Goal: Find specific page/section: Find specific page/section

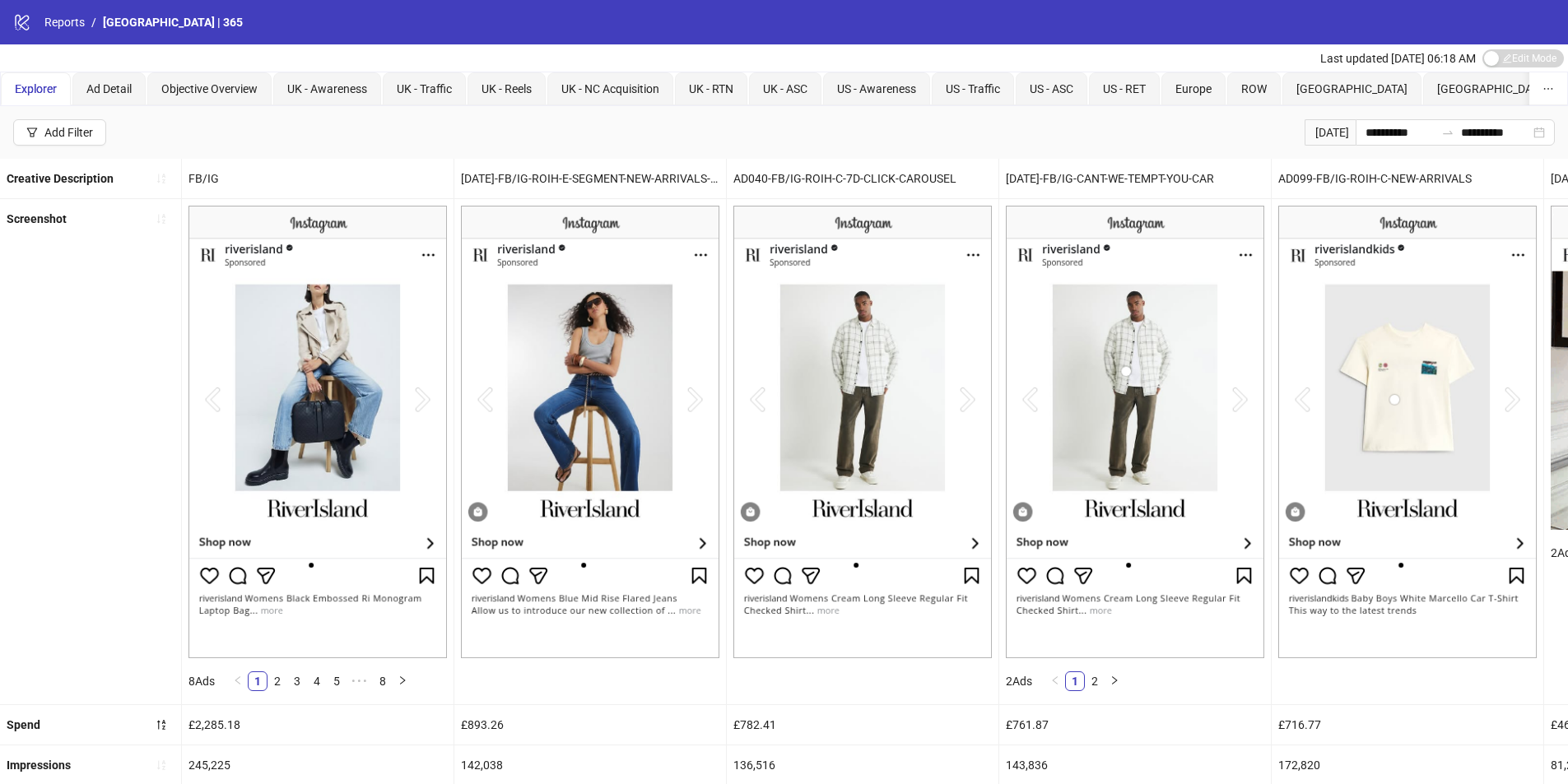
click at [33, 84] on span "Explorer" at bounding box center [36, 89] width 42 height 13
click at [393, 90] on div "UK - Traffic" at bounding box center [425, 89] width 83 height 33
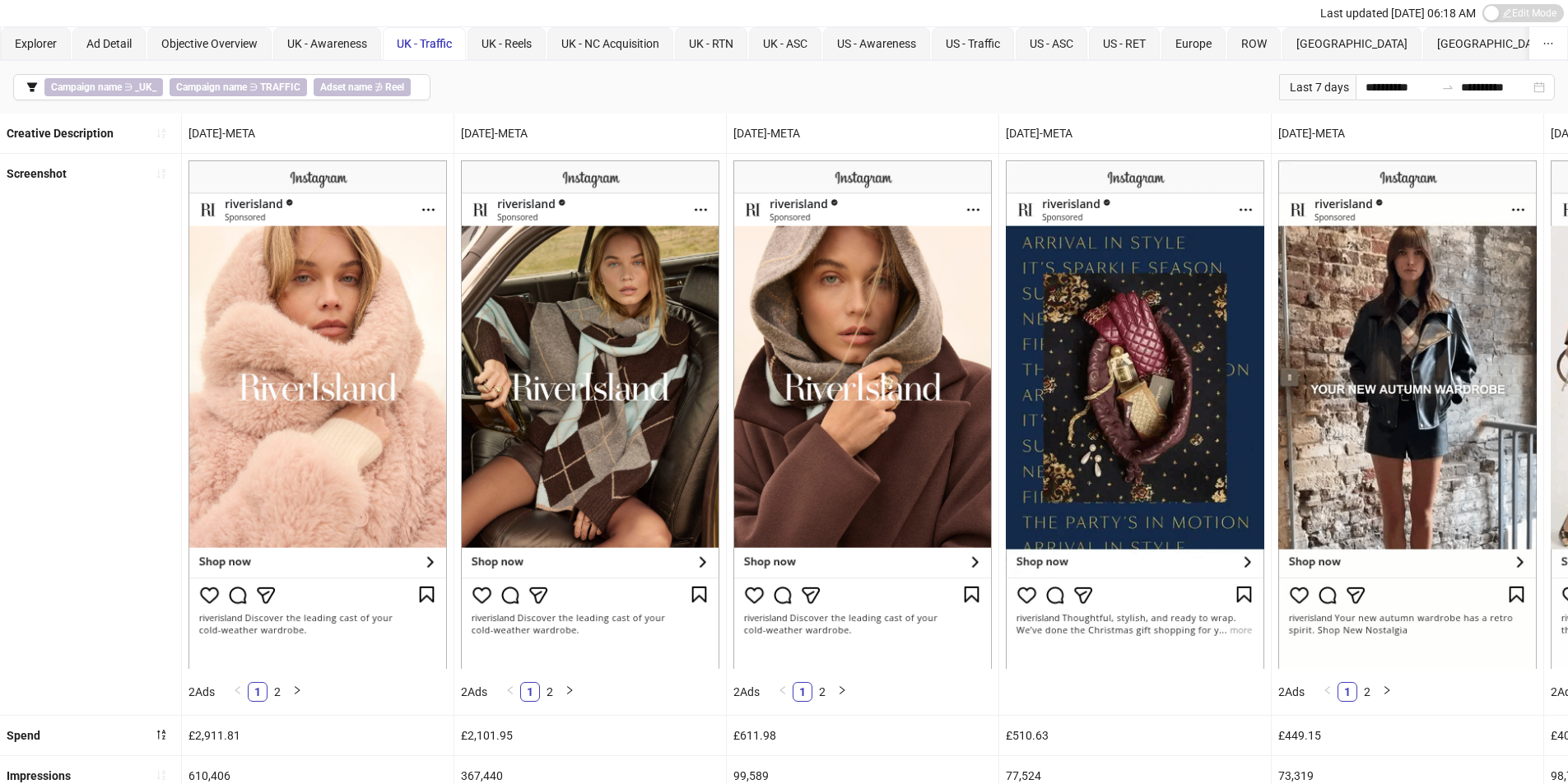
scroll to position [45, 0]
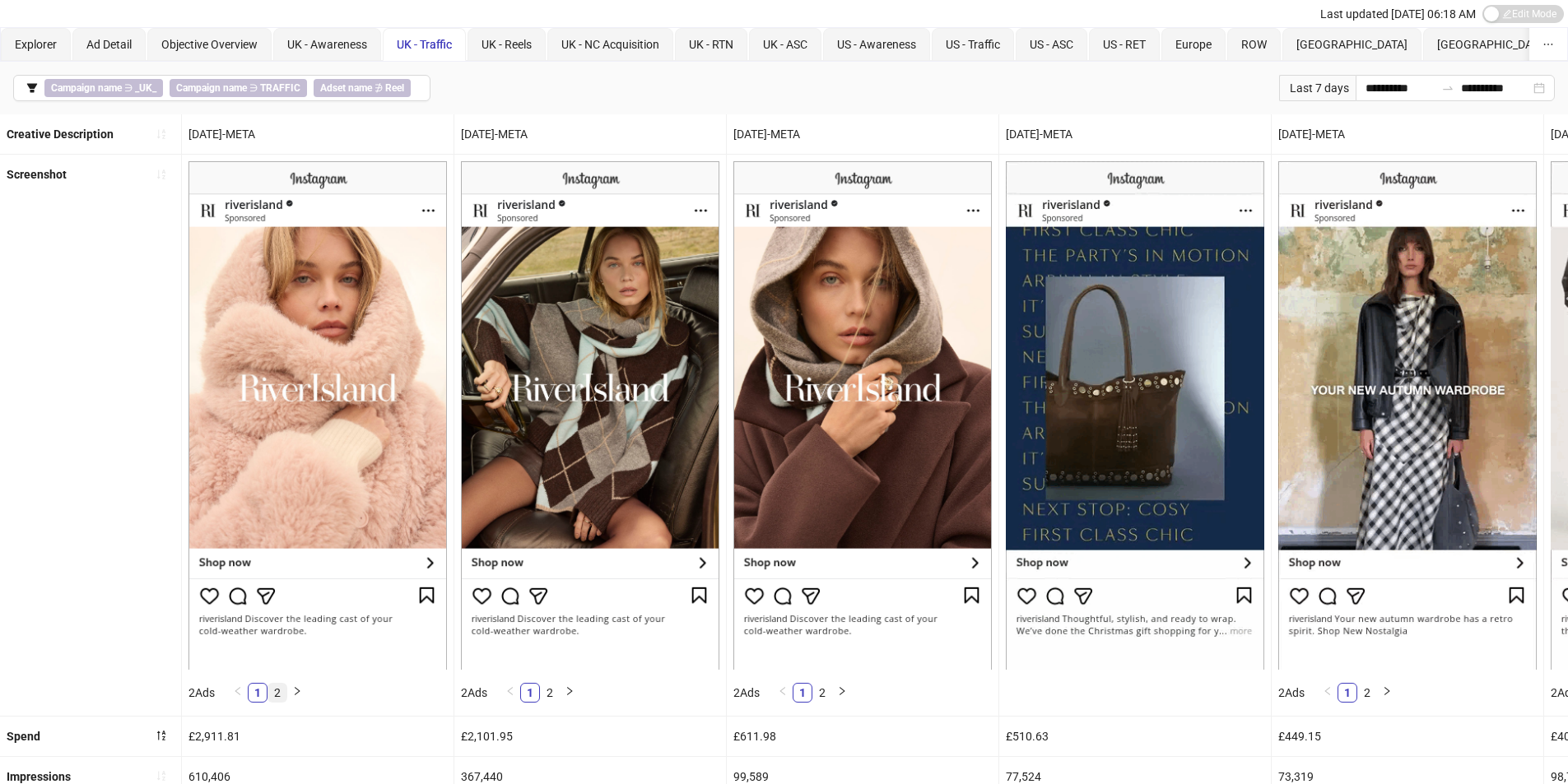
click at [279, 686] on link "2" at bounding box center [278, 693] width 18 height 18
click at [267, 693] on link "1" at bounding box center [258, 693] width 18 height 18
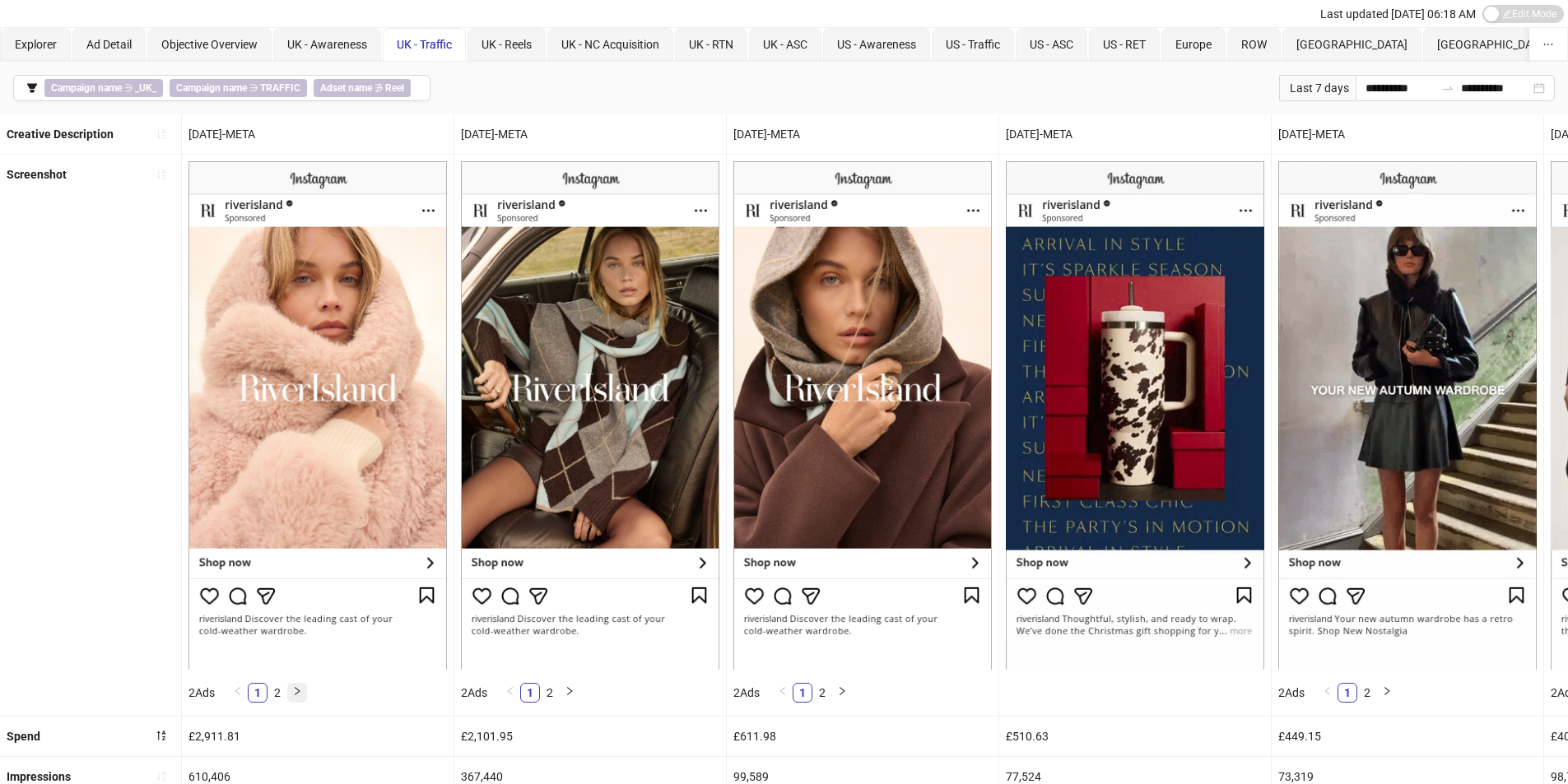
click at [299, 694] on icon "right" at bounding box center [297, 691] width 10 height 10
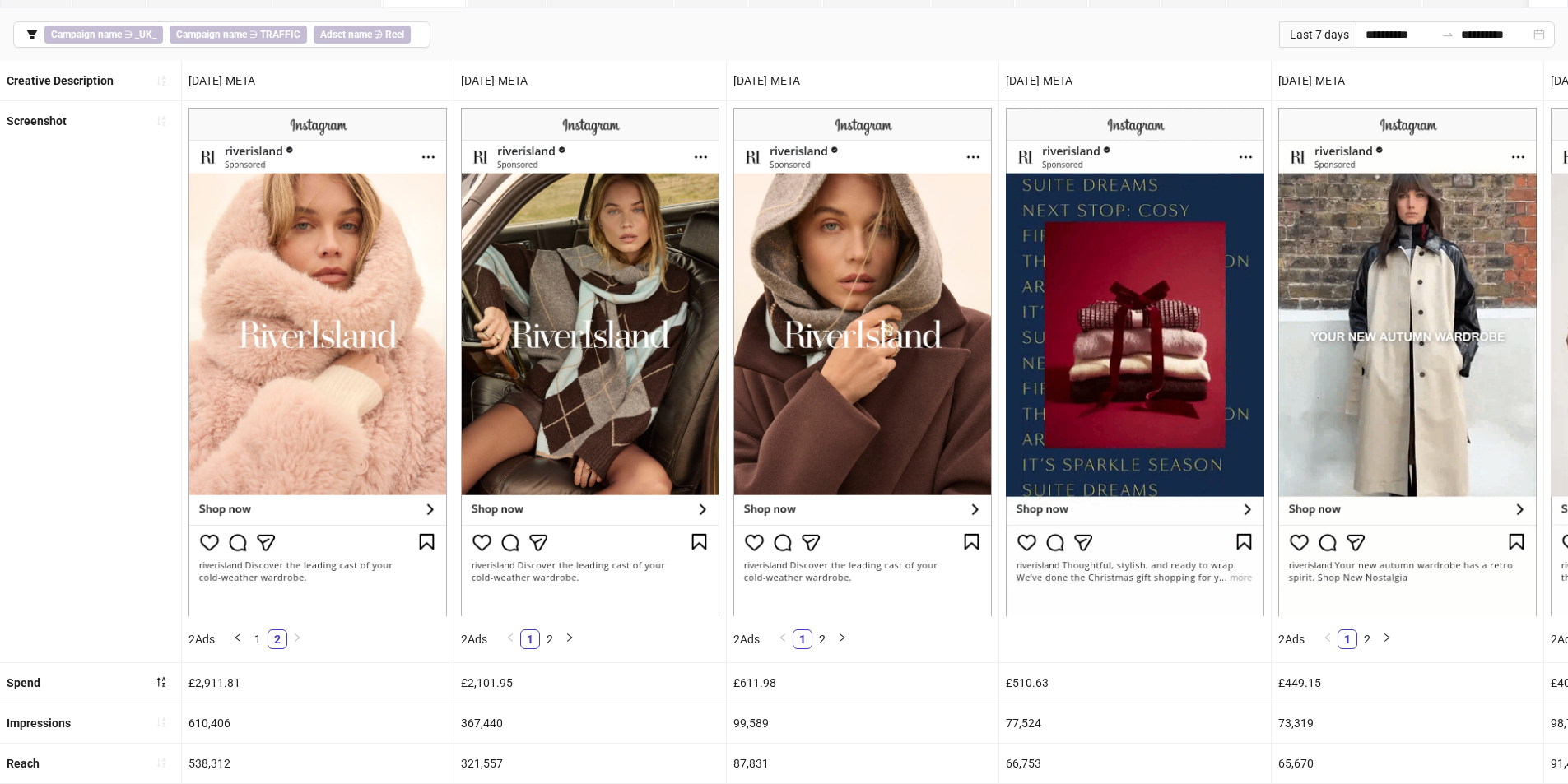
scroll to position [127, 0]
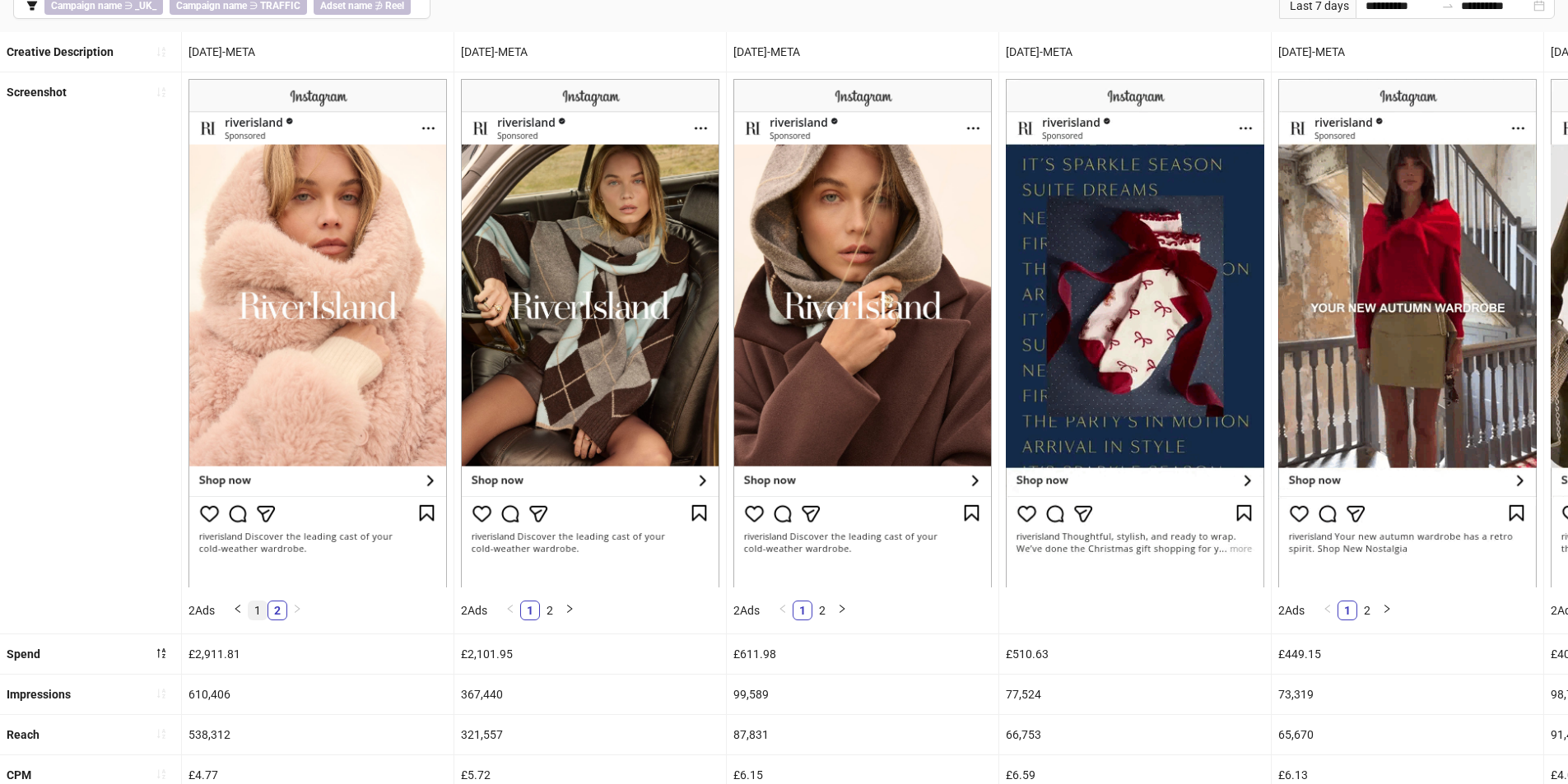
click at [262, 611] on link "1" at bounding box center [258, 611] width 18 height 18
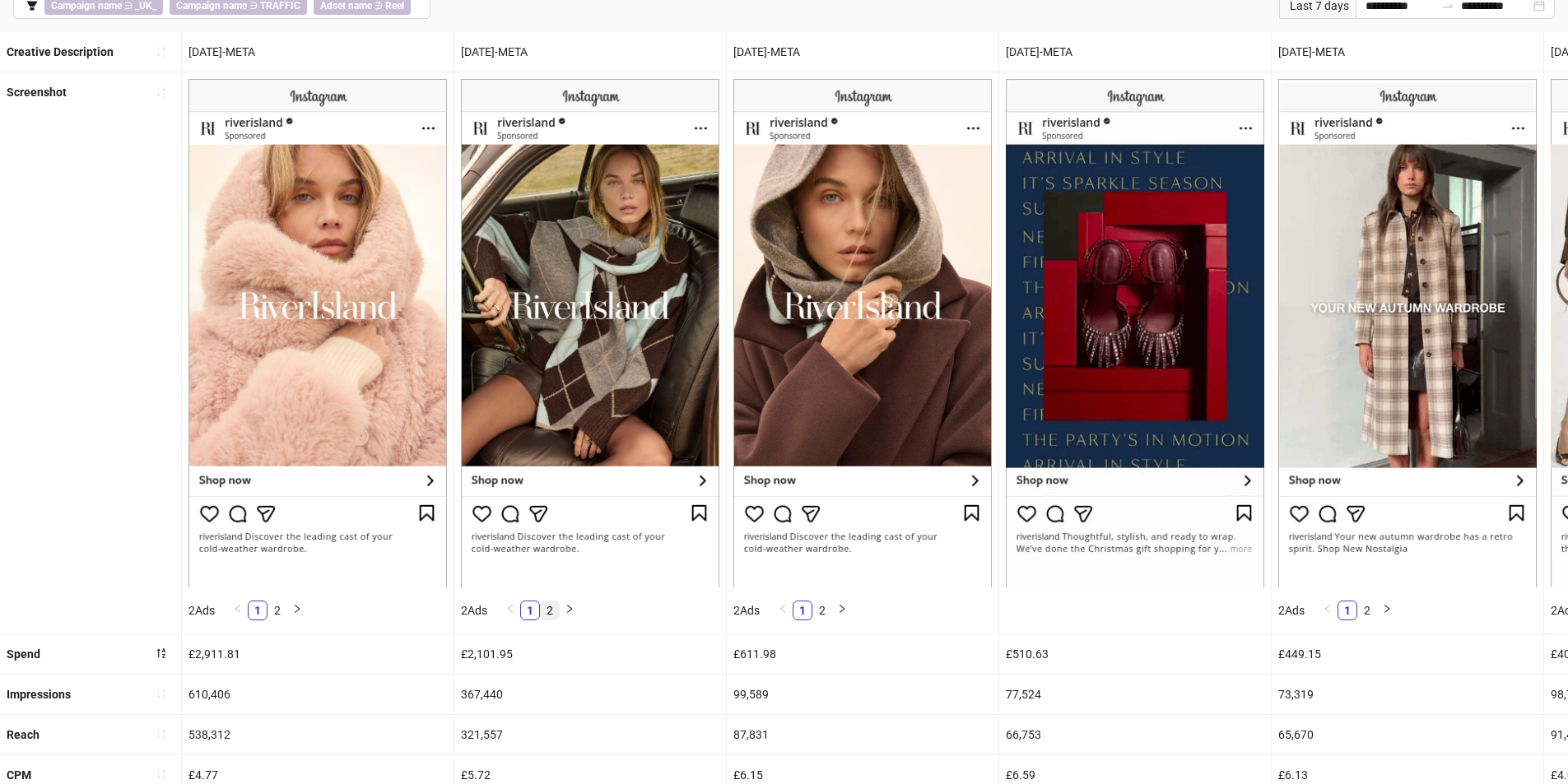
click at [555, 609] on link "2" at bounding box center [550, 611] width 18 height 18
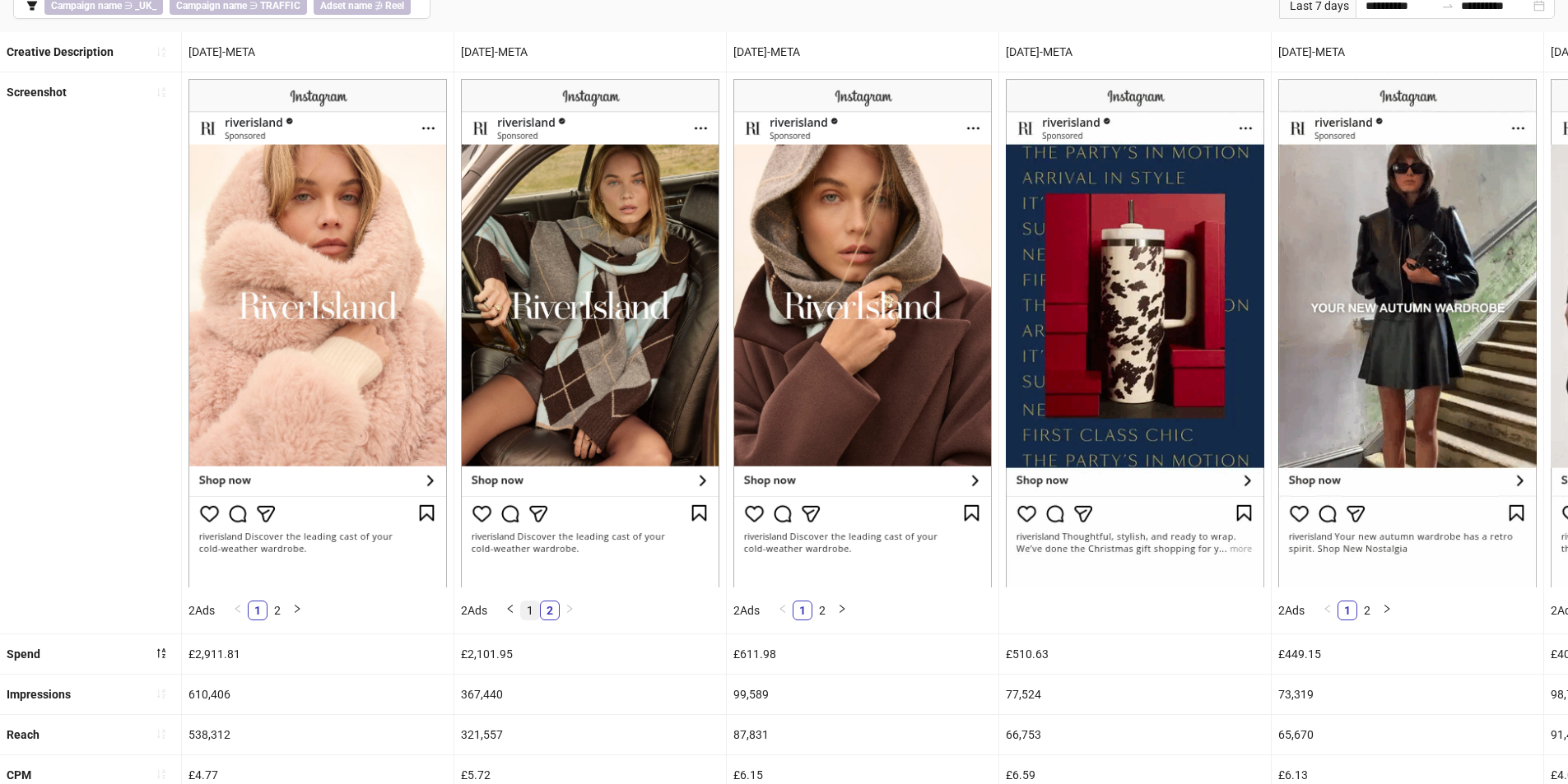
click at [538, 609] on link "1" at bounding box center [530, 611] width 18 height 18
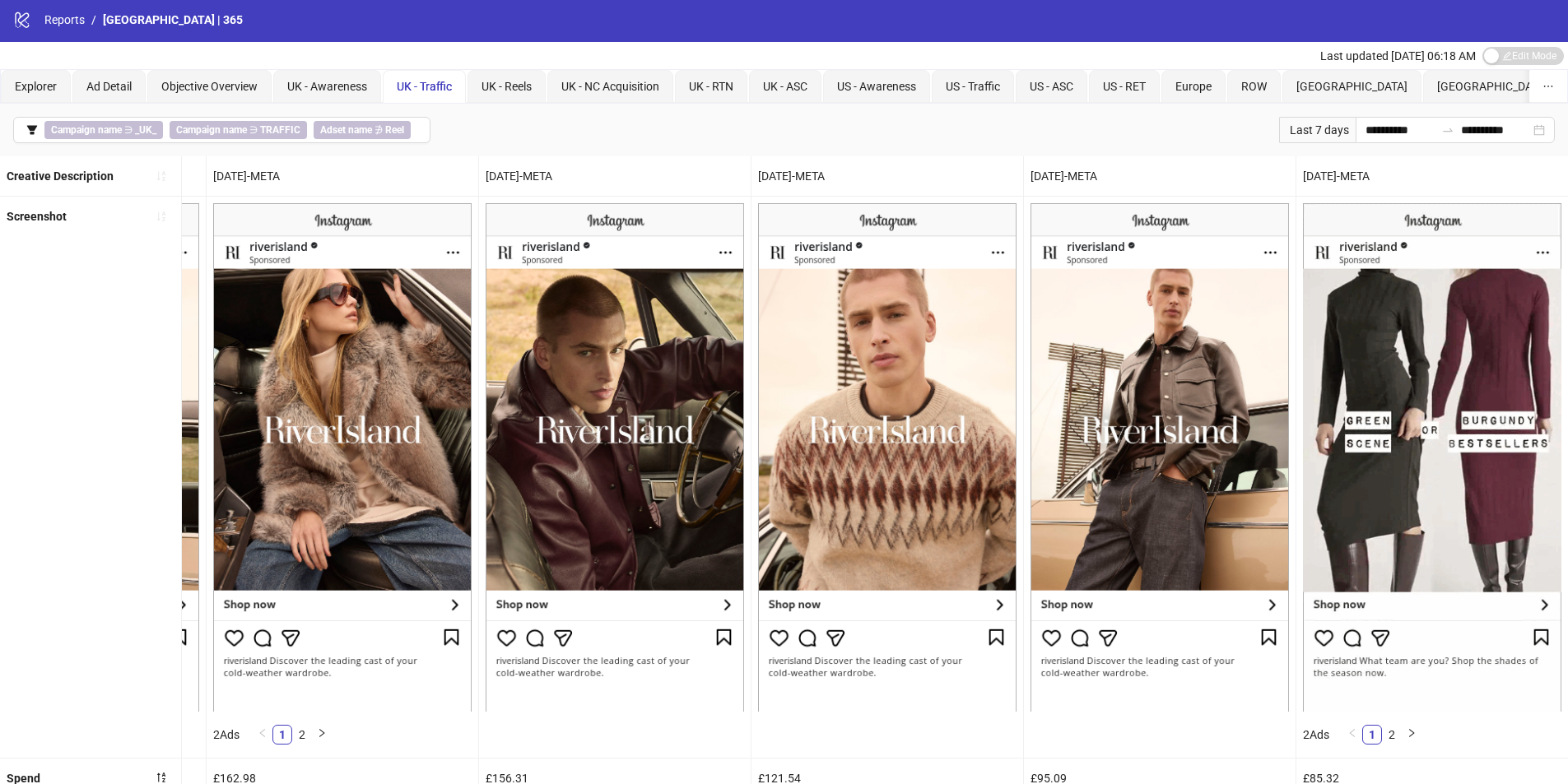
scroll to position [0, 0]
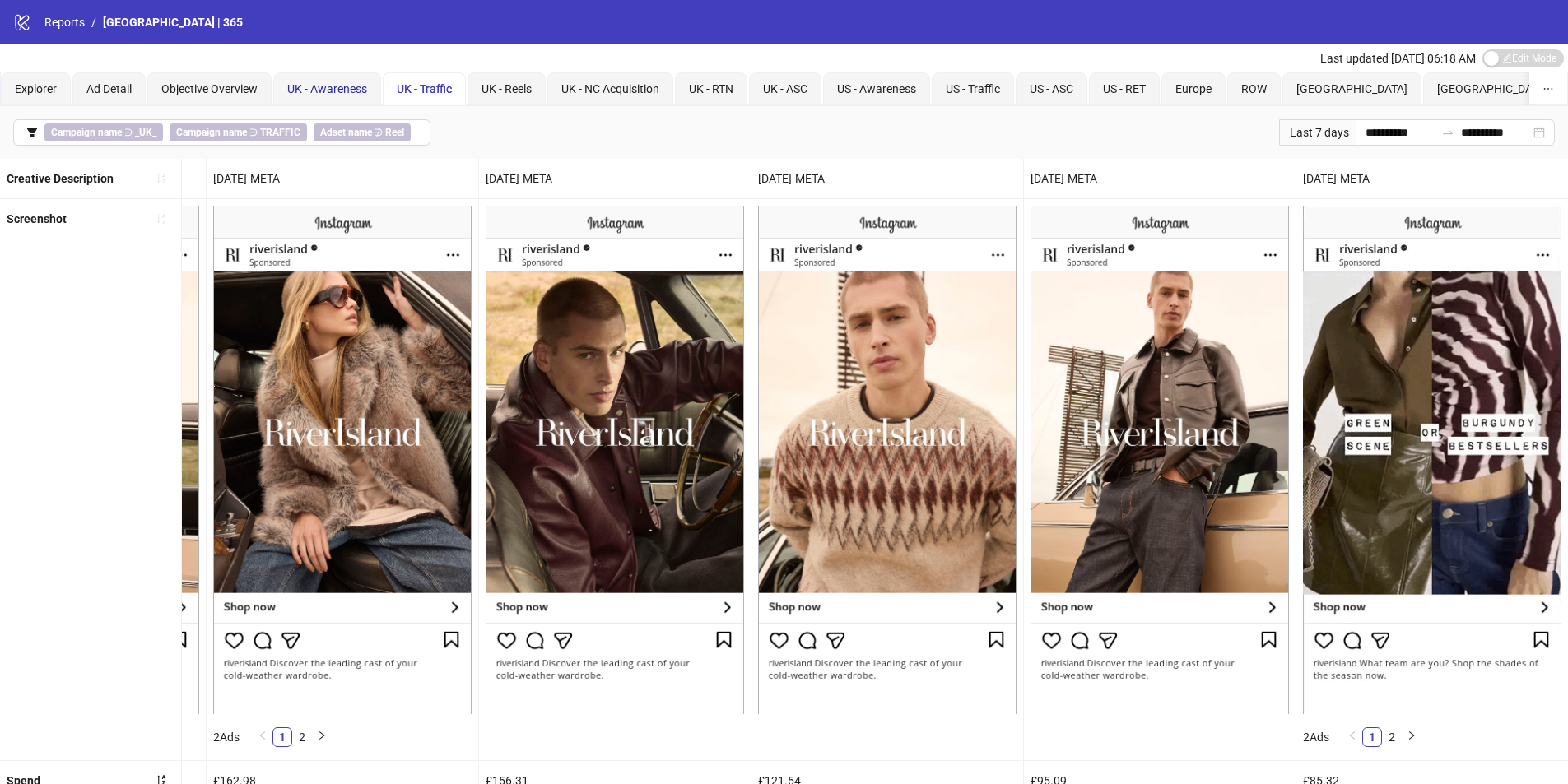
click at [347, 80] on div "UK - Awareness" at bounding box center [327, 89] width 80 height 18
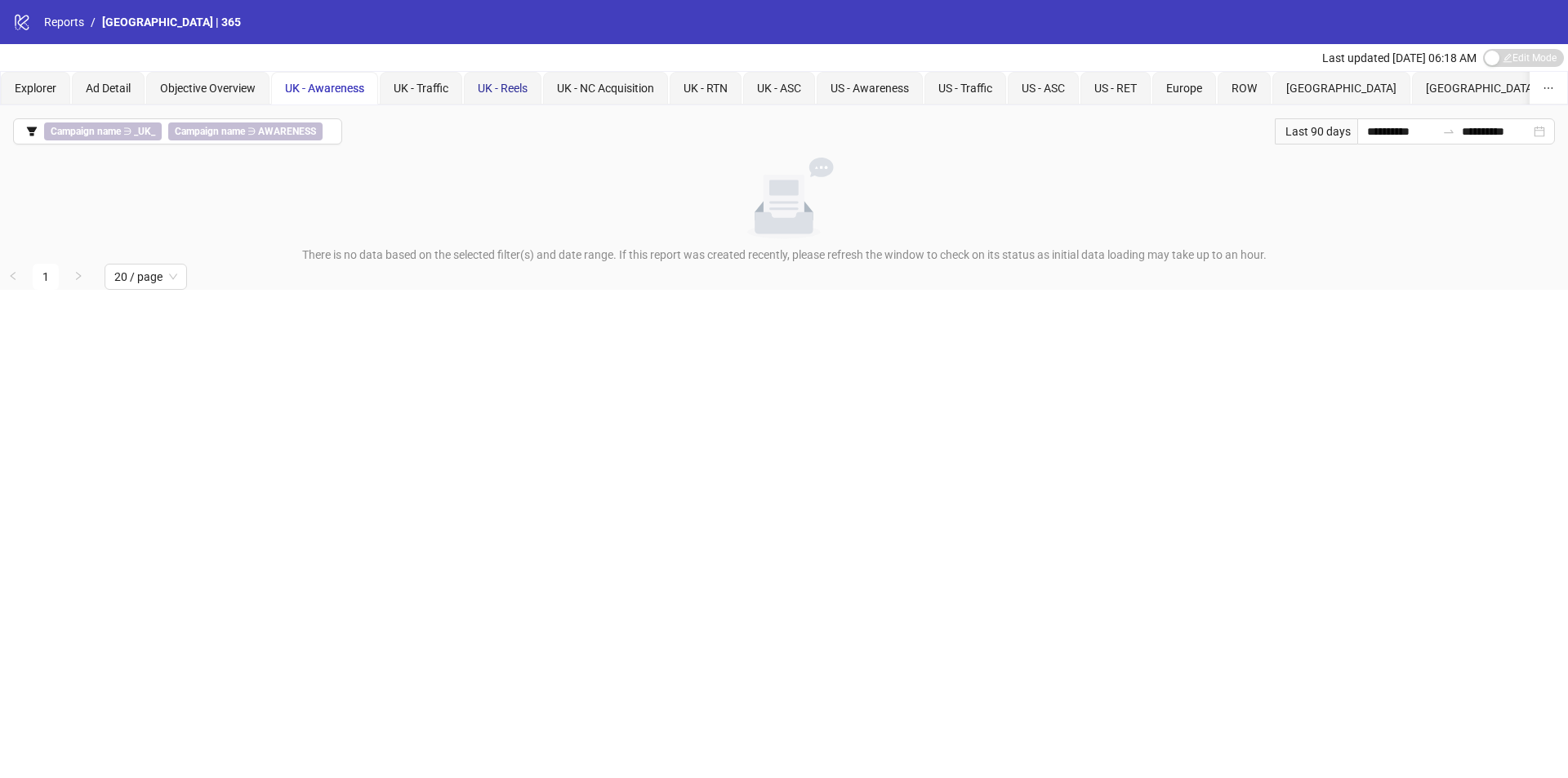
click at [516, 86] on span "UK - Reels" at bounding box center [503, 88] width 50 height 13
click at [631, 86] on span "UK - NC Acquisition" at bounding box center [605, 88] width 97 height 13
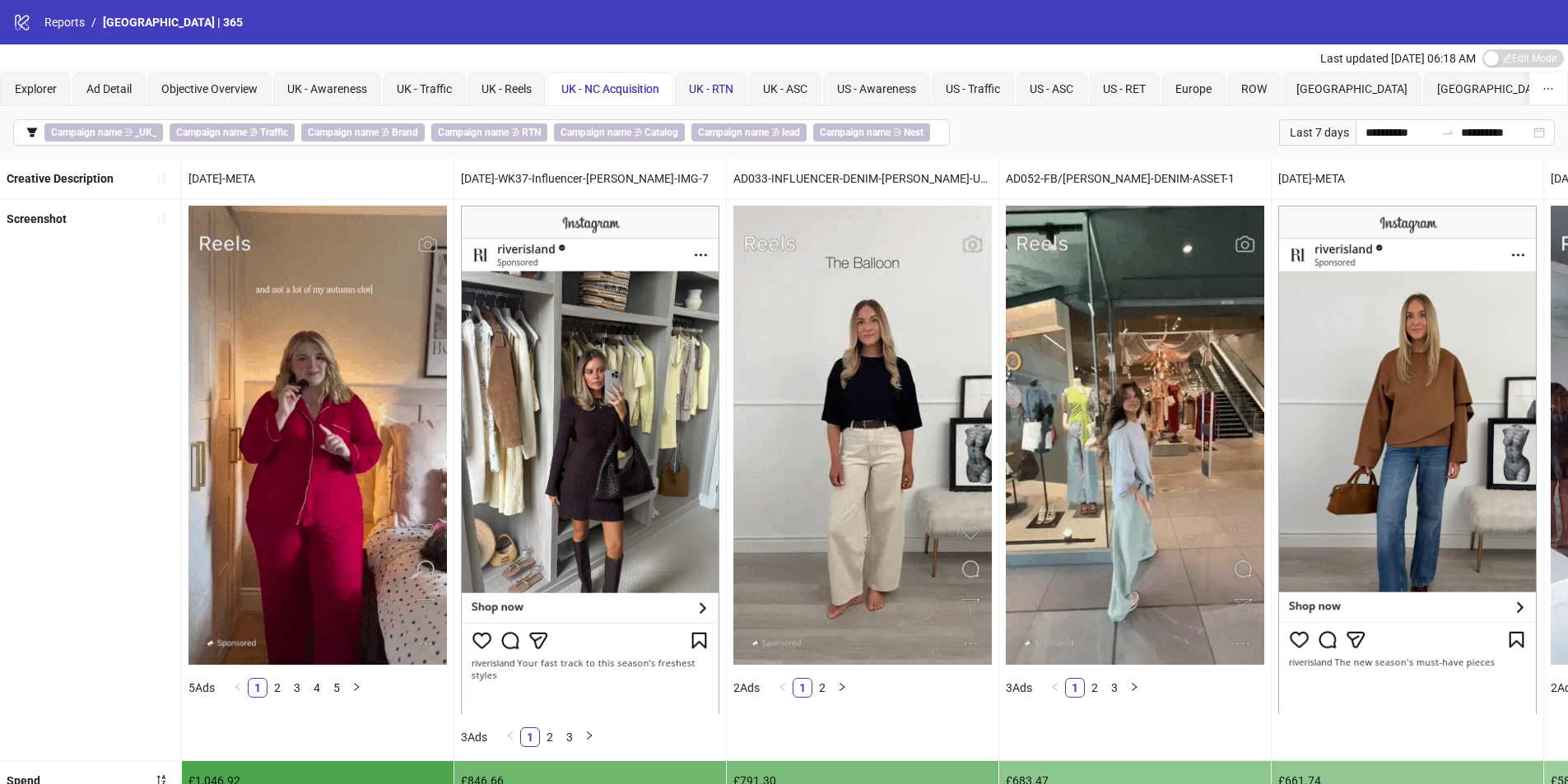
click at [725, 82] on span "UK - RTN" at bounding box center [711, 89] width 45 height 13
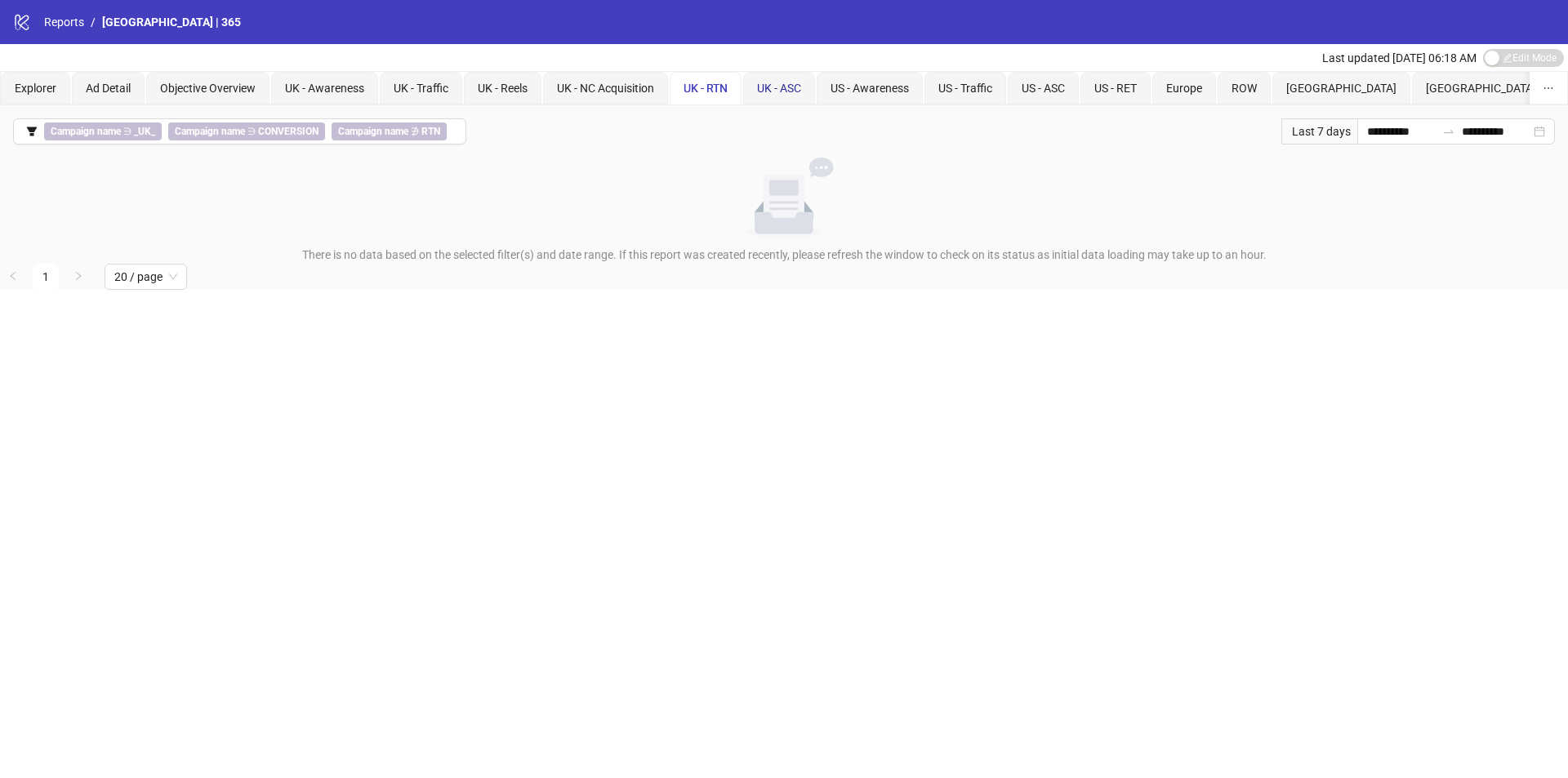
click at [786, 89] on span "UK - ASC" at bounding box center [779, 88] width 44 height 13
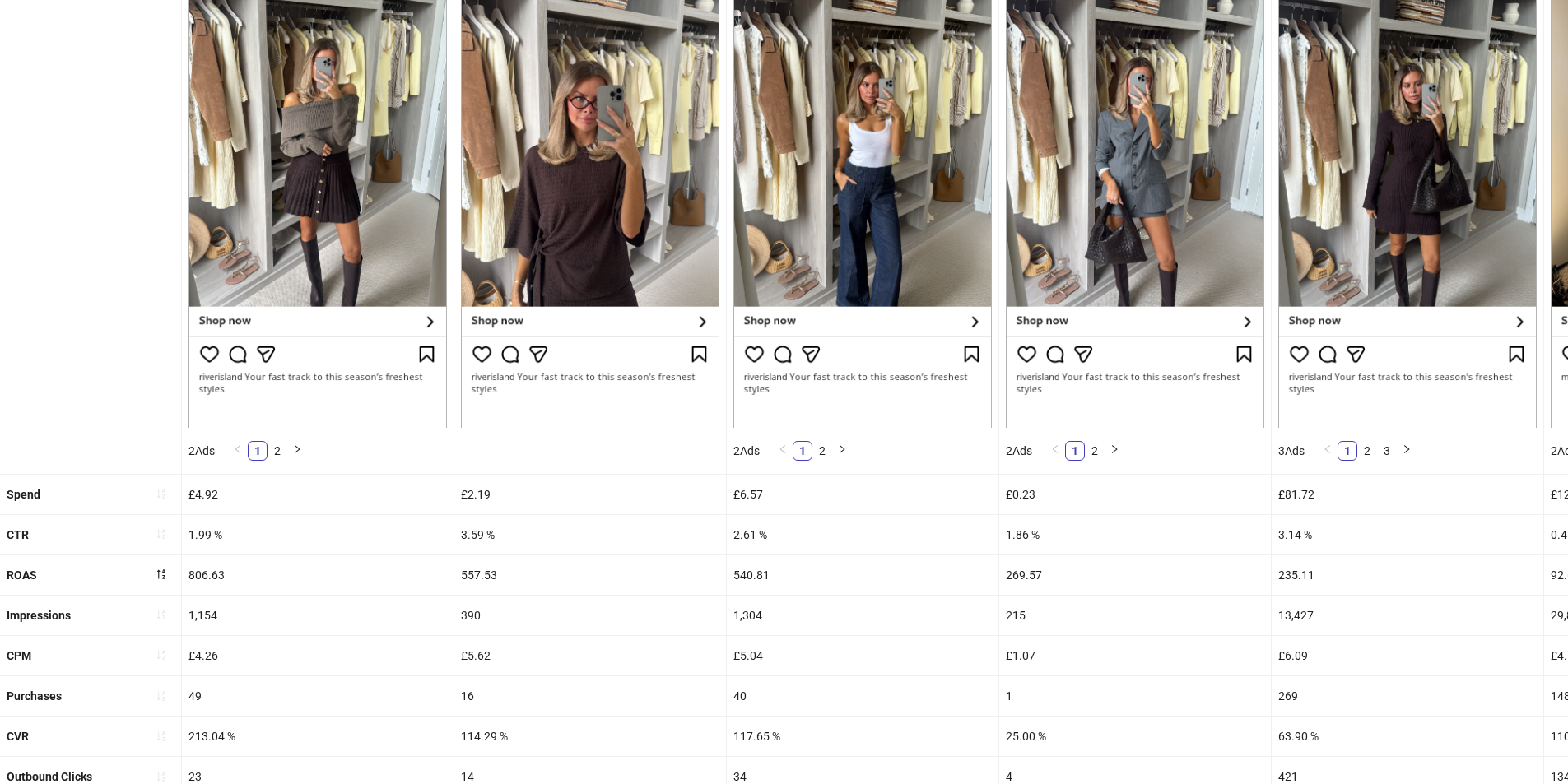
scroll to position [4, 0]
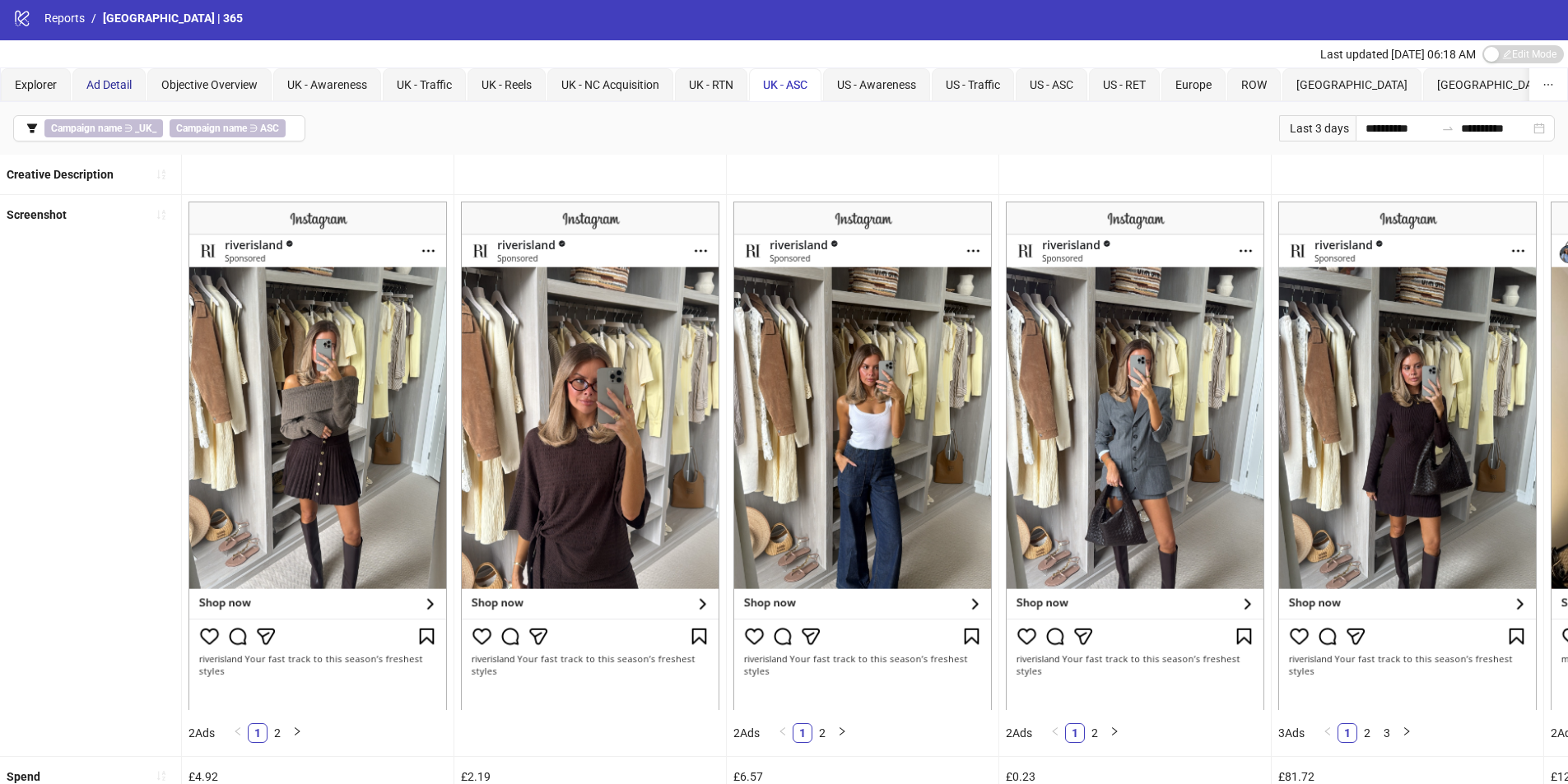
click at [104, 78] on span "Ad Detail" at bounding box center [109, 85] width 46 height 13
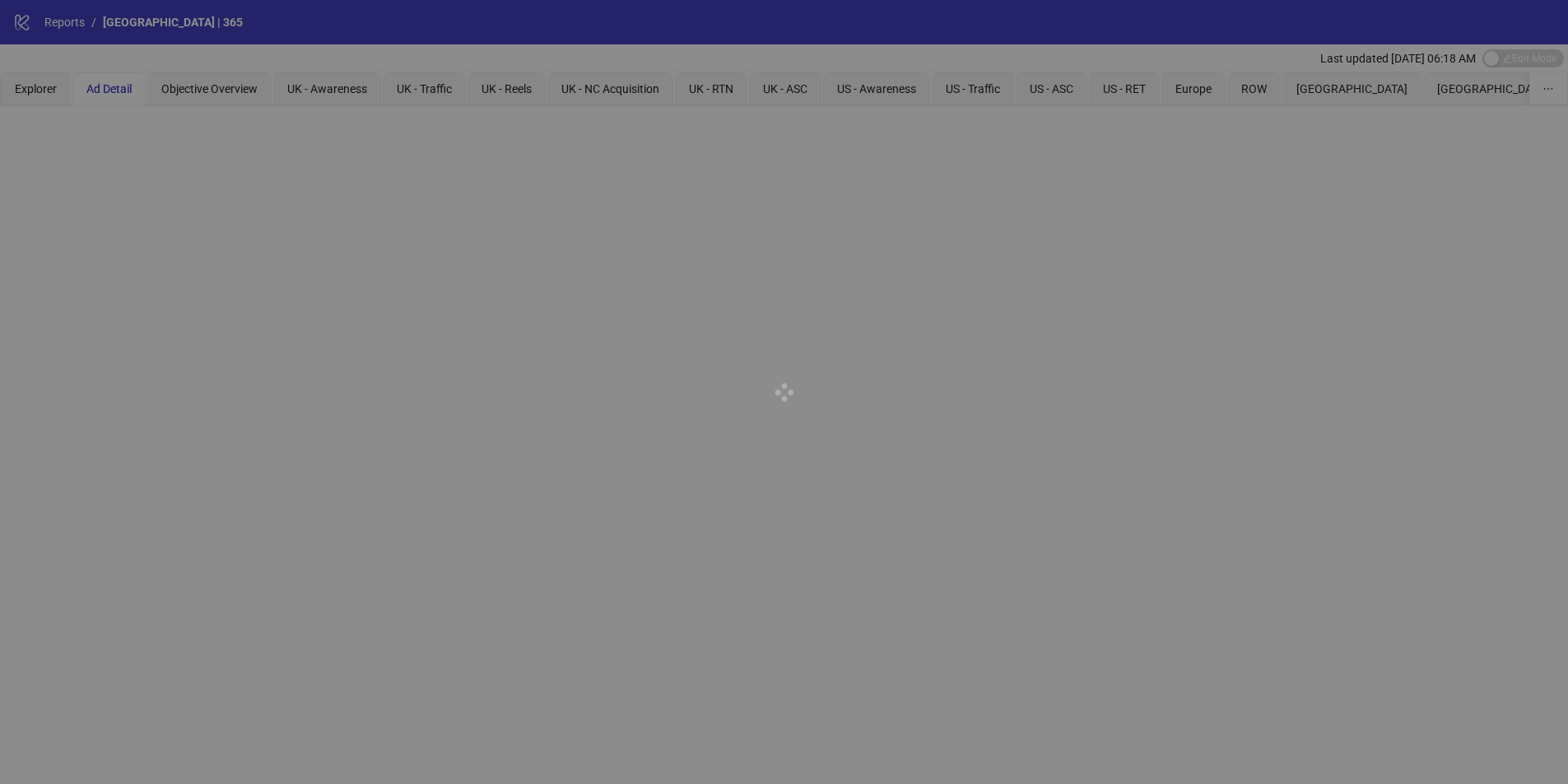
scroll to position [0, 0]
